Goal: Task Accomplishment & Management: Manage account settings

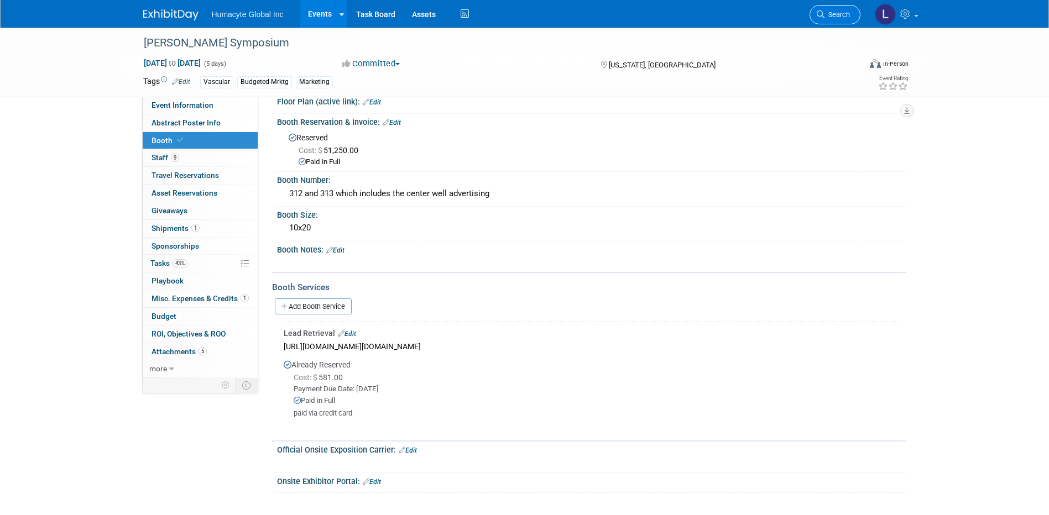
click at [832, 20] on link "Search" at bounding box center [835, 14] width 51 height 19
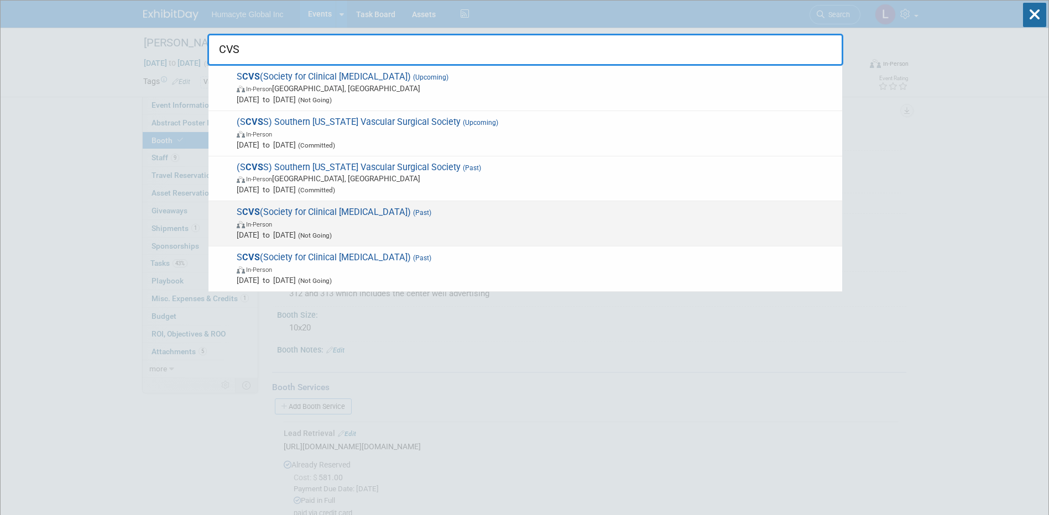
type input "CVS"
click at [413, 231] on span "Mar 29, 2025 to Apr 2, 2025 (Not Going)" at bounding box center [537, 235] width 600 height 11
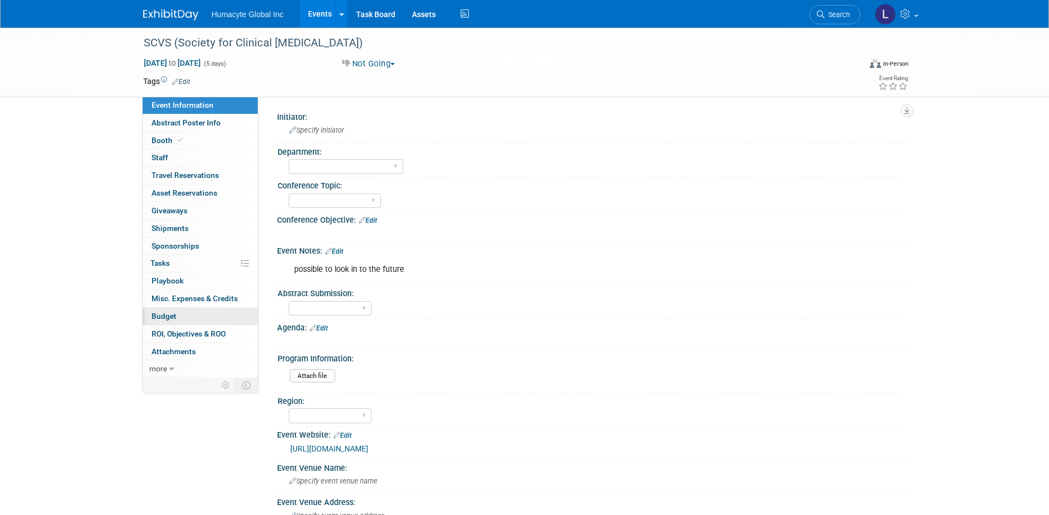
click at [158, 317] on span "Budget" at bounding box center [164, 316] width 25 height 9
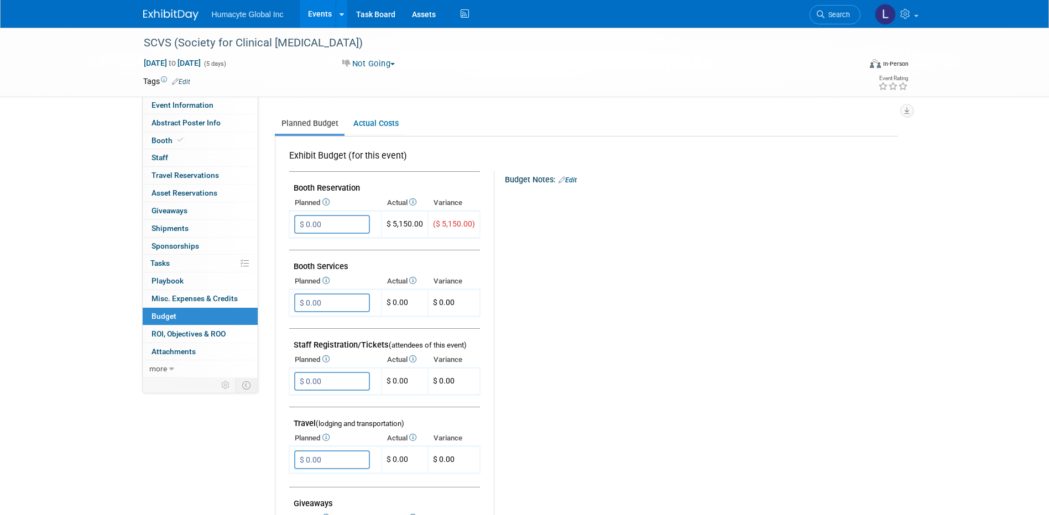
scroll to position [221, 0]
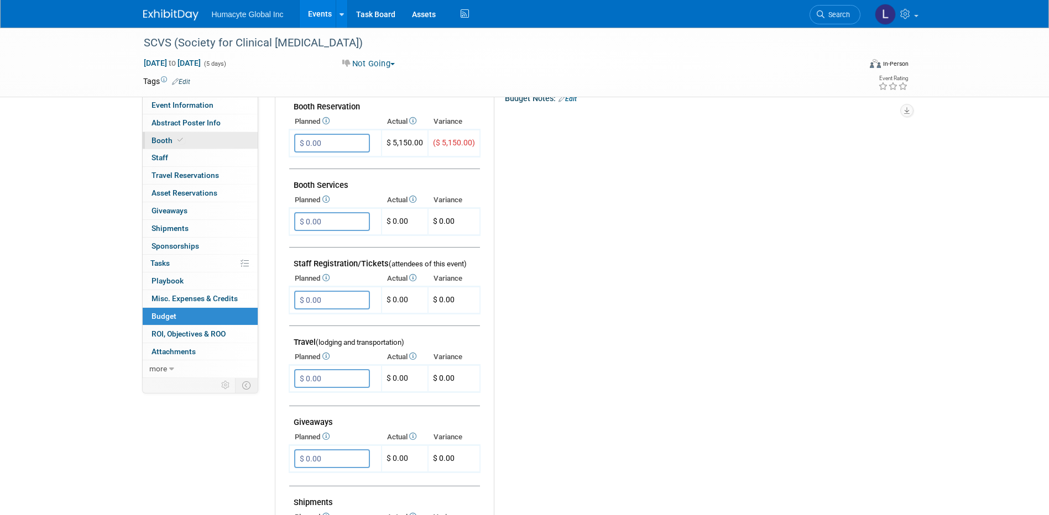
click at [163, 140] on span "Booth" at bounding box center [169, 140] width 34 height 9
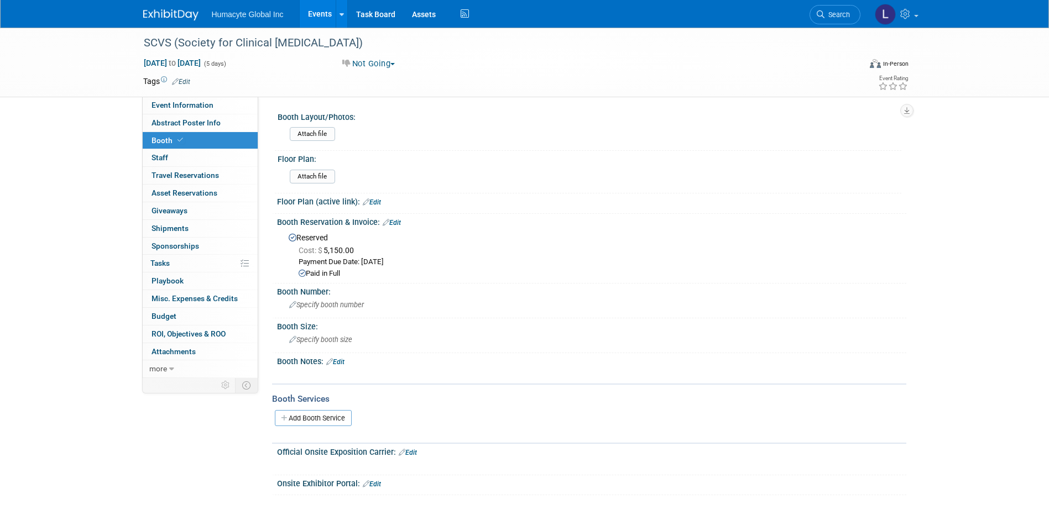
click at [391, 220] on link "Edit" at bounding box center [392, 223] width 18 height 8
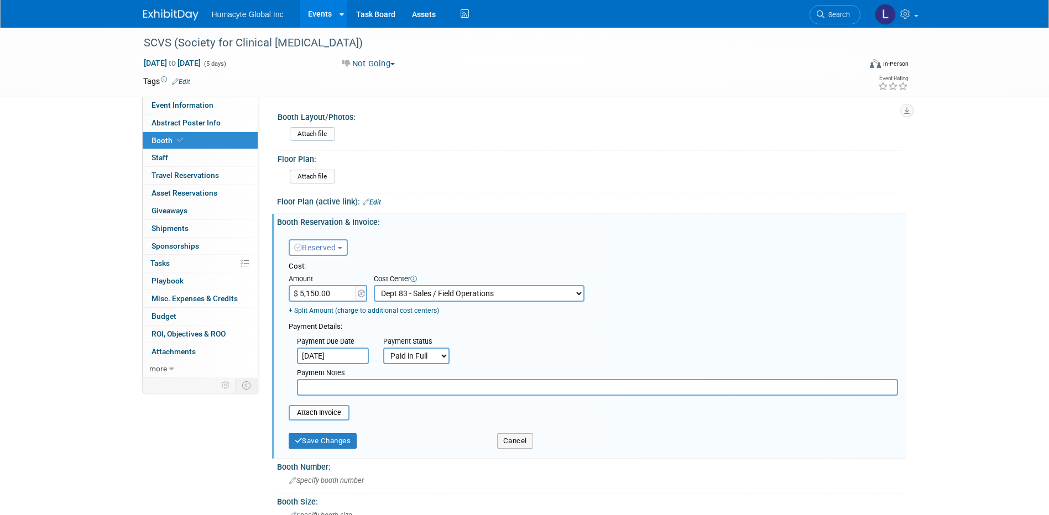
click at [328, 298] on input "$ 5,150.00" at bounding box center [323, 293] width 69 height 17
type input "$ 0.00"
click at [465, 336] on div "Payment Due Date [DATE] Payment Status Not Paid Yet Partially Paid Paid in Full…" at bounding box center [593, 364] width 626 height 64
click at [541, 295] on select "-- Not Specified -- Dept 10 - Clinical Dept 11 - Clinical Ops Dept 12 - Medical…" at bounding box center [479, 293] width 211 height 17
click at [425, 418] on table "Attach Invoice" at bounding box center [594, 412] width 610 height 15
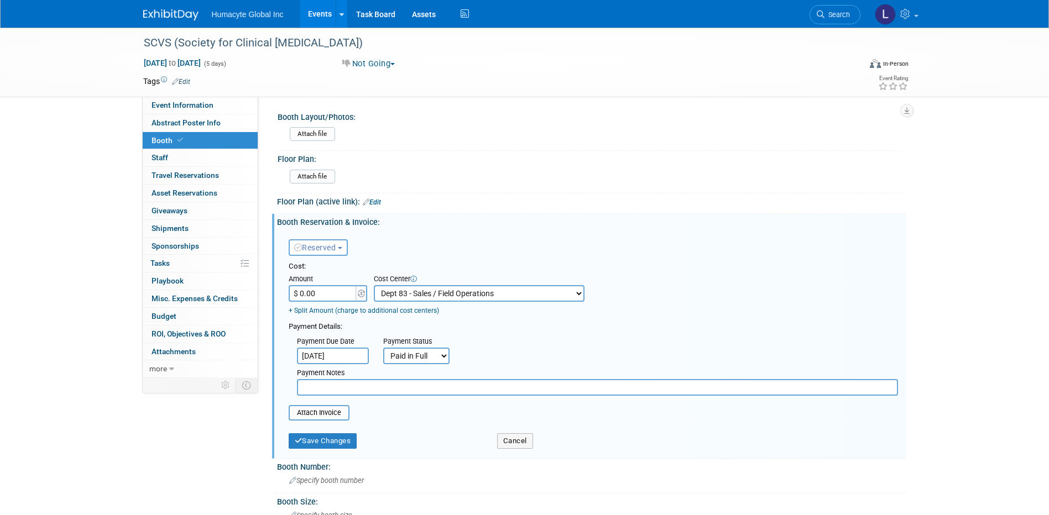
click at [312, 249] on span "Reserved" at bounding box center [315, 247] width 42 height 9
click at [328, 263] on link "Need to Reserve" at bounding box center [348, 266] width 118 height 15
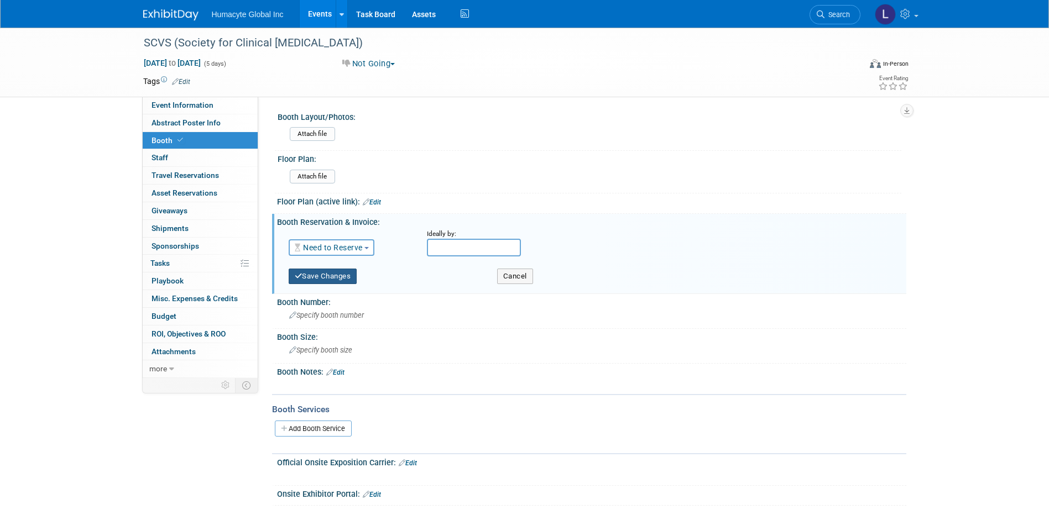
click at [313, 273] on button "Save Changes" at bounding box center [323, 276] width 69 height 15
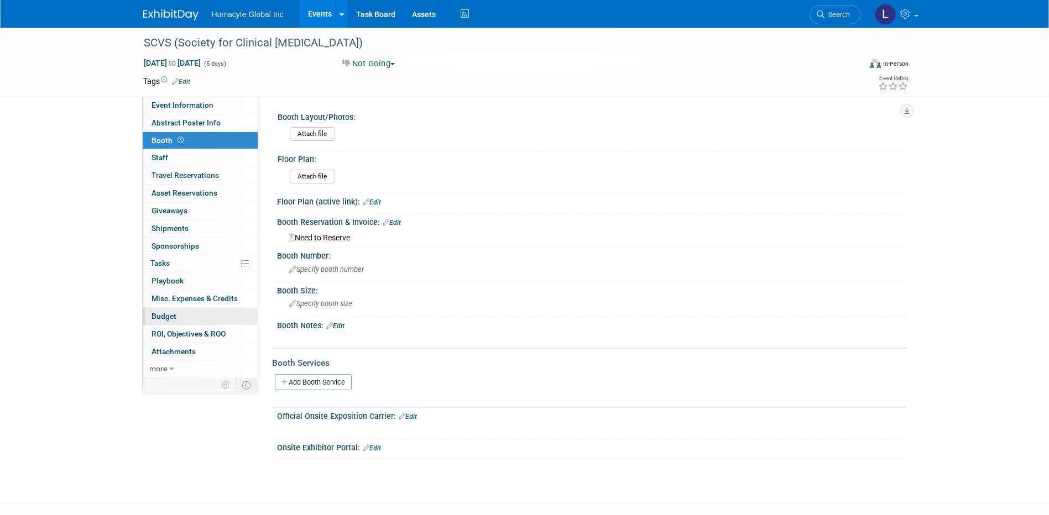
click at [159, 321] on link "Budget" at bounding box center [200, 316] width 115 height 17
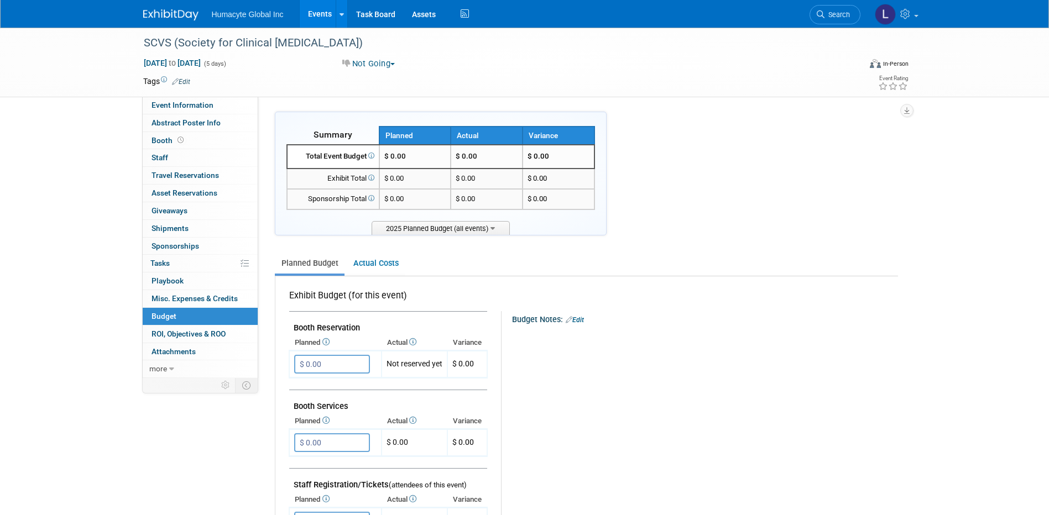
click at [308, 13] on link "Events" at bounding box center [320, 14] width 40 height 28
